Goal: Task Accomplishment & Management: Manage account settings

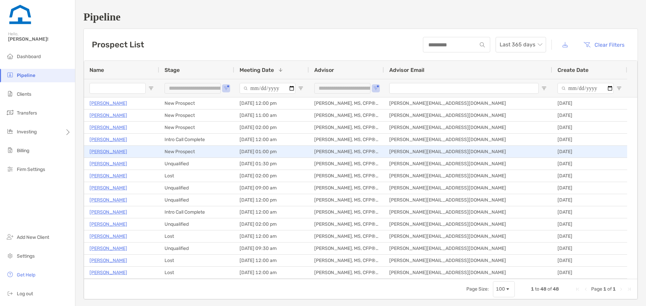
click at [114, 152] on p "[PERSON_NAME]" at bounding box center [108, 152] width 38 height 8
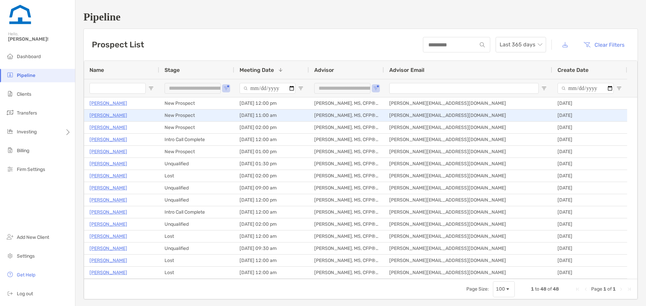
click at [107, 116] on p "[PERSON_NAME]" at bounding box center [108, 115] width 38 height 8
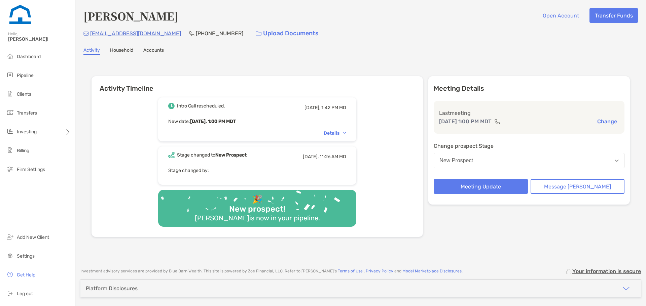
click at [464, 162] on div "New Prospect" at bounding box center [456, 161] width 34 height 6
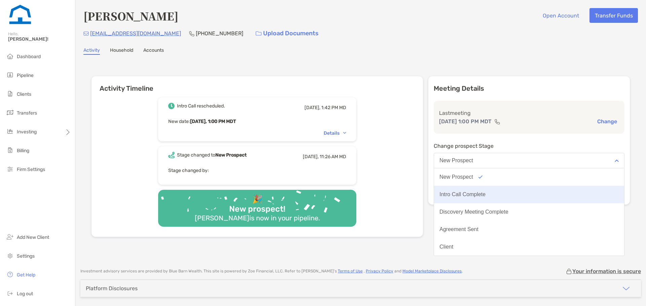
click at [471, 190] on button "Intro Call Complete" at bounding box center [529, 194] width 190 height 17
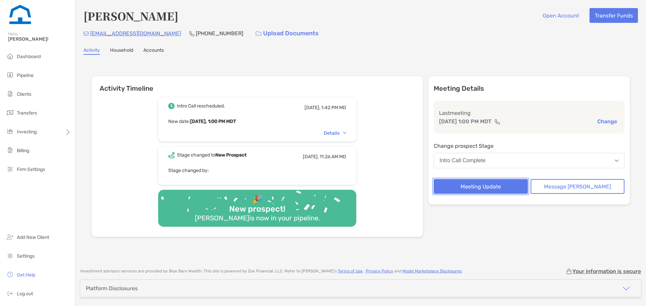
click at [476, 184] on button "Meeting Update" at bounding box center [481, 186] width 94 height 15
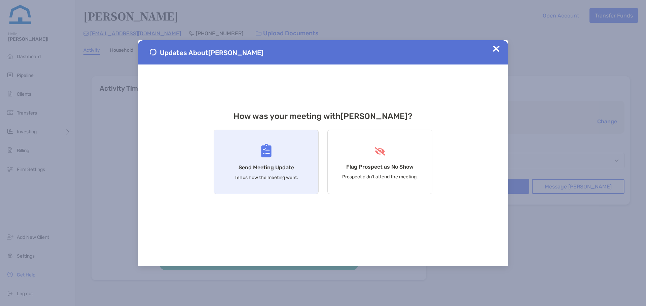
click at [286, 166] on h4 "Send Meeting Update" at bounding box center [267, 168] width 56 height 6
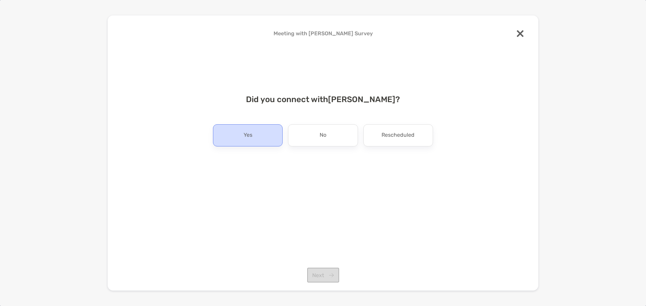
click at [263, 135] on div "Yes" at bounding box center [248, 135] width 70 height 22
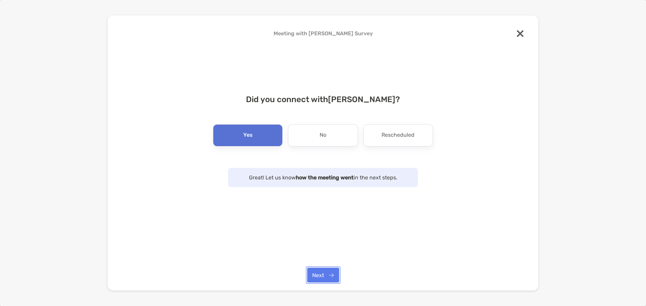
click at [317, 272] on button "Next" at bounding box center [323, 275] width 32 height 15
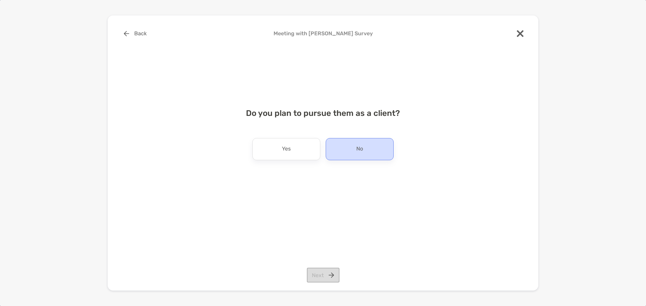
click at [333, 146] on div "No" at bounding box center [360, 149] width 68 height 22
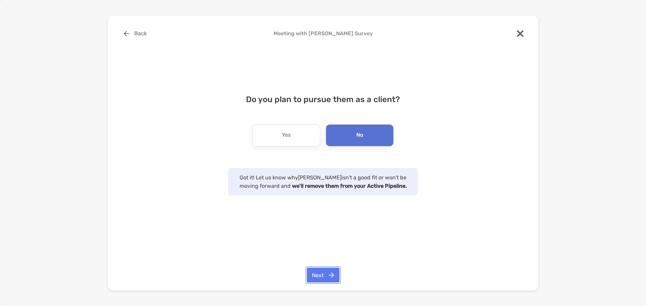
click at [324, 277] on button "Next" at bounding box center [323, 275] width 33 height 15
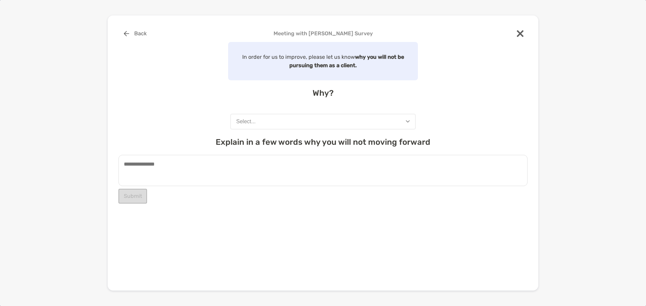
click at [301, 129] on button "Select..." at bounding box center [322, 121] width 185 height 15
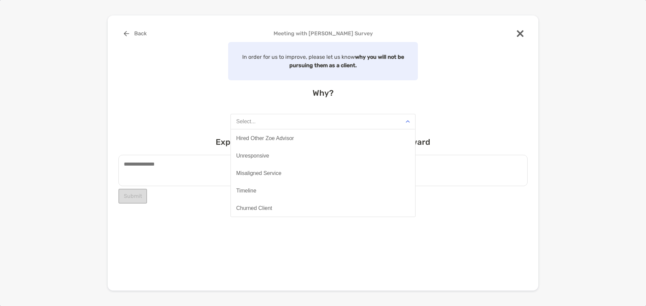
scroll to position [52, 0]
click at [293, 173] on button "Misaligned Service" at bounding box center [323, 173] width 184 height 17
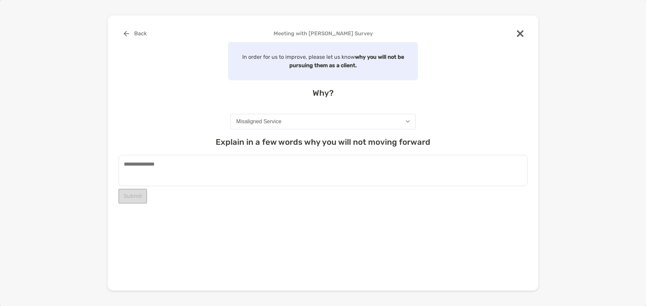
click at [151, 171] on textarea at bounding box center [322, 170] width 409 height 31
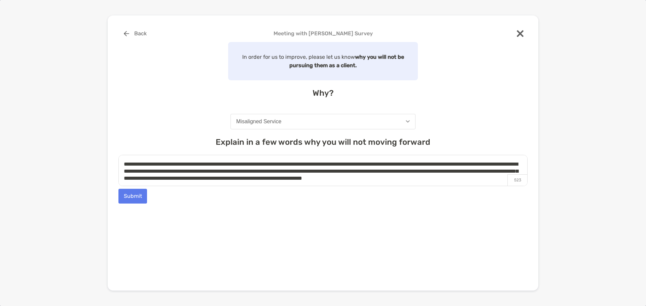
scroll to position [3, 0]
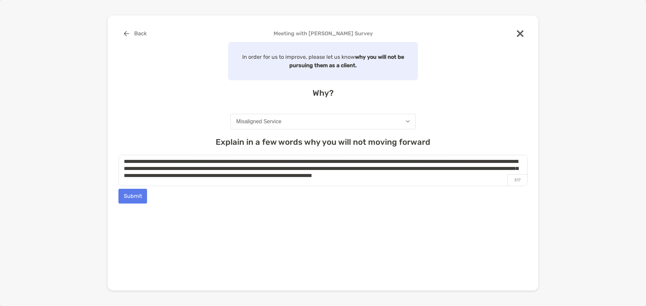
type textarea "**********"
click at [141, 199] on button "Submit" at bounding box center [132, 196] width 29 height 15
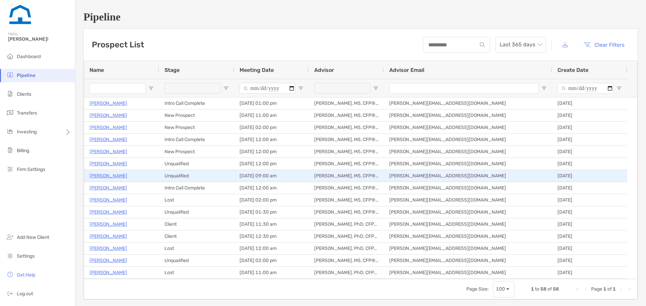
type input "**********"
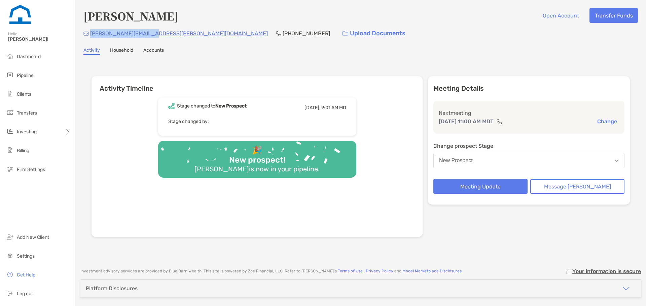
drag, startPoint x: 147, startPoint y: 32, endPoint x: 90, endPoint y: 33, distance: 56.9
click at [90, 33] on div "[PERSON_NAME][EMAIL_ADDRESS][PERSON_NAME][DOMAIN_NAME] [PHONE_NUMBER] Upload Do…" at bounding box center [360, 33] width 554 height 14
copy p "[PERSON_NAME][EMAIL_ADDRESS][PERSON_NAME][DOMAIN_NAME]"
